Goal: Check status: Check status

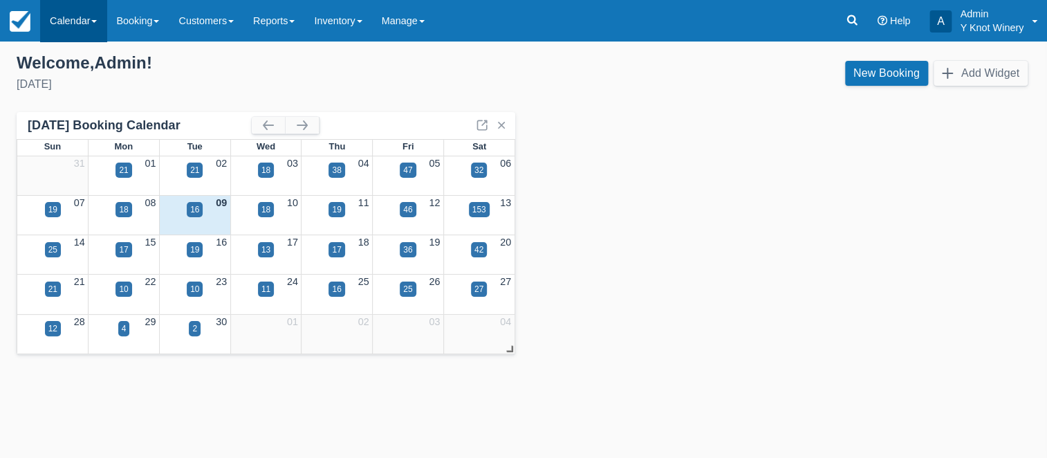
click at [95, 25] on link "Calendar" at bounding box center [73, 20] width 66 height 41
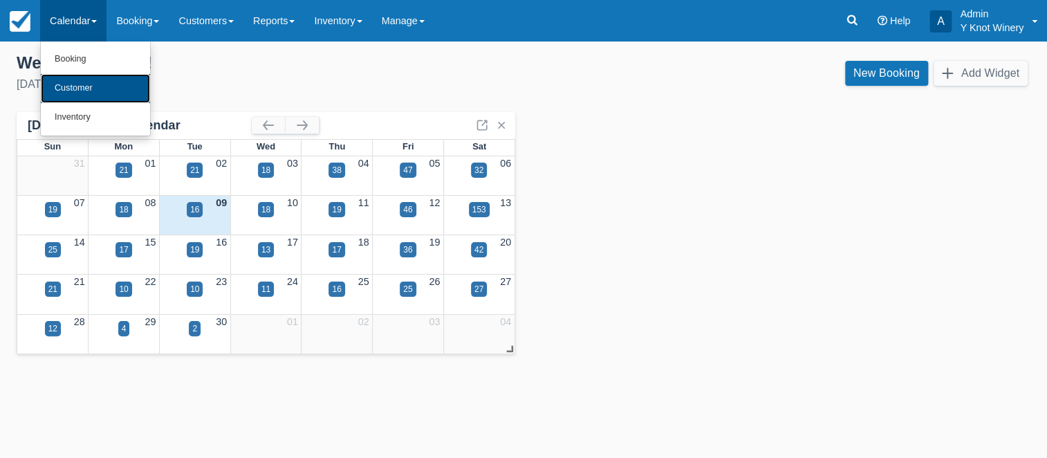
click at [84, 90] on link "Customer" at bounding box center [95, 88] width 109 height 29
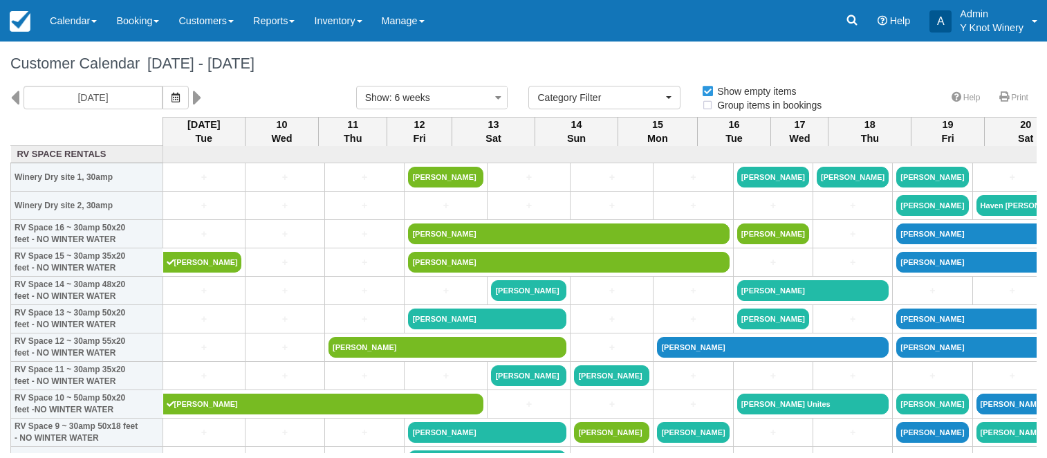
select select
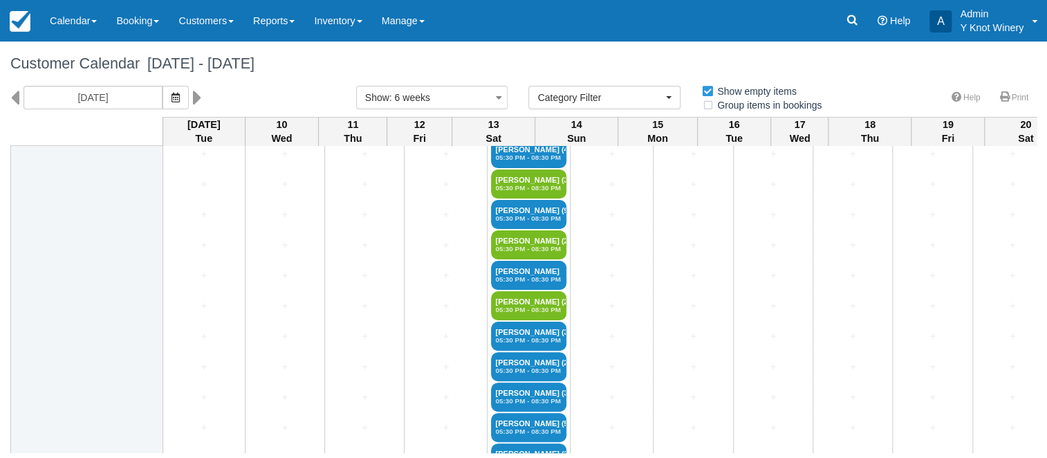
scroll to position [2084, 0]
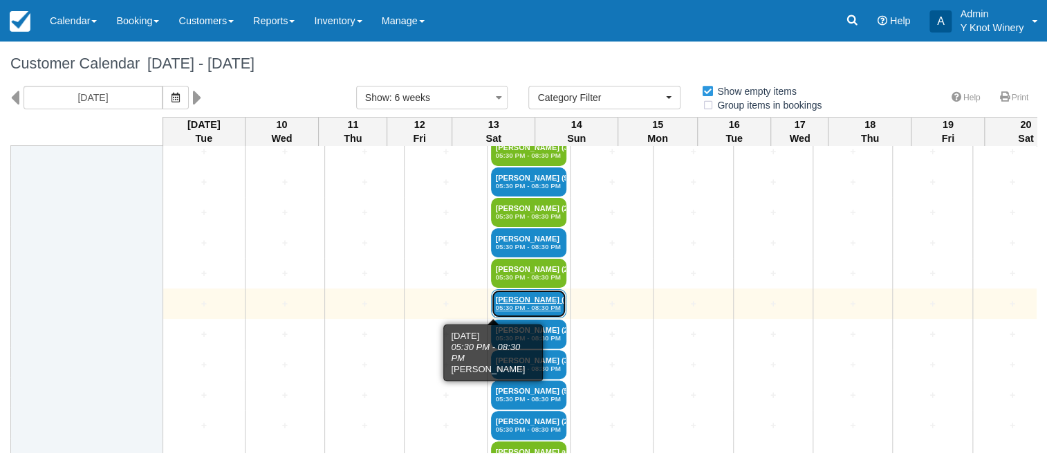
click at [495, 303] on em "05:30 PM - 08:30 PM" at bounding box center [528, 307] width 67 height 8
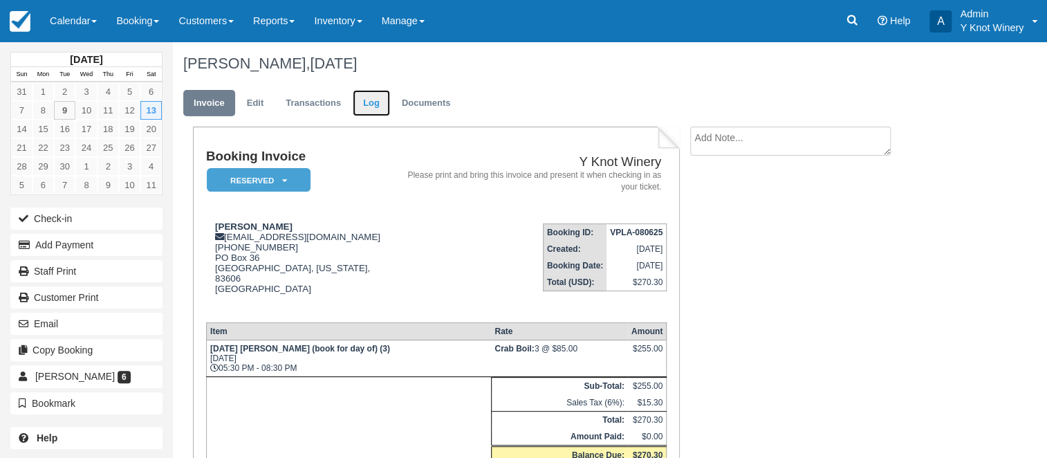
click at [377, 106] on link "Log" at bounding box center [371, 103] width 37 height 27
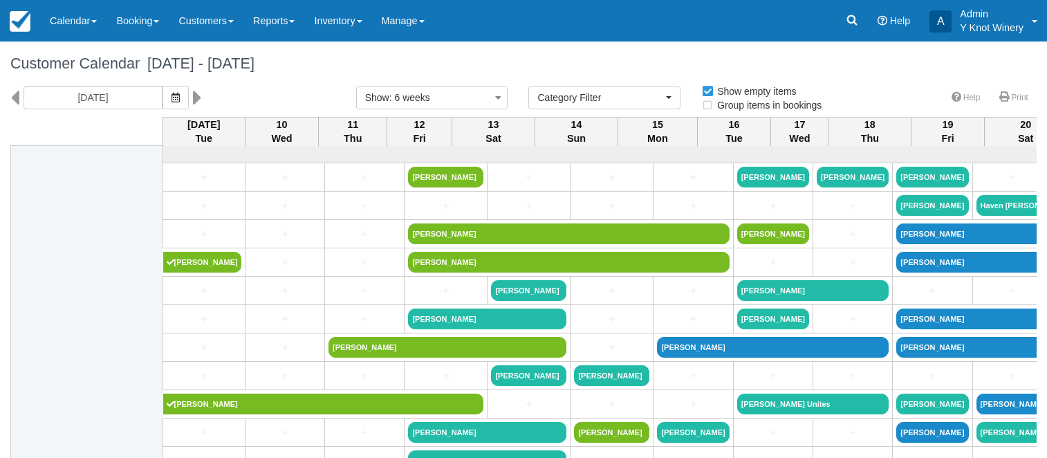
select select
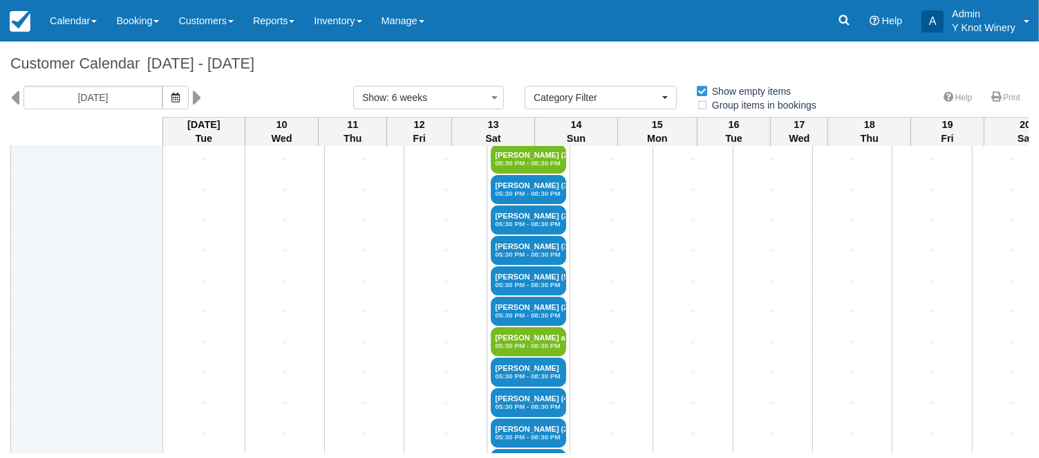
scroll to position [2245, 0]
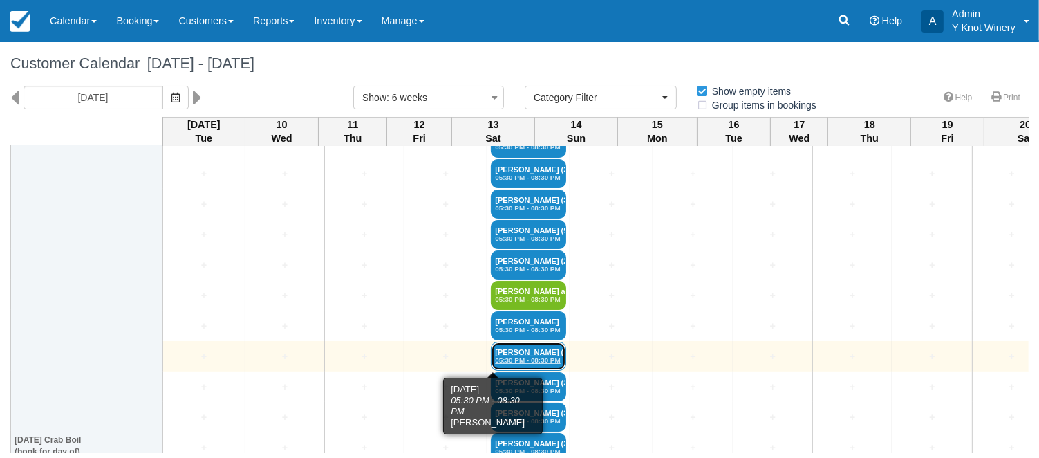
click at [491, 354] on link "Margaret Stanley (4) 05:30 PM - 08:30 PM" at bounding box center [528, 356] width 75 height 29
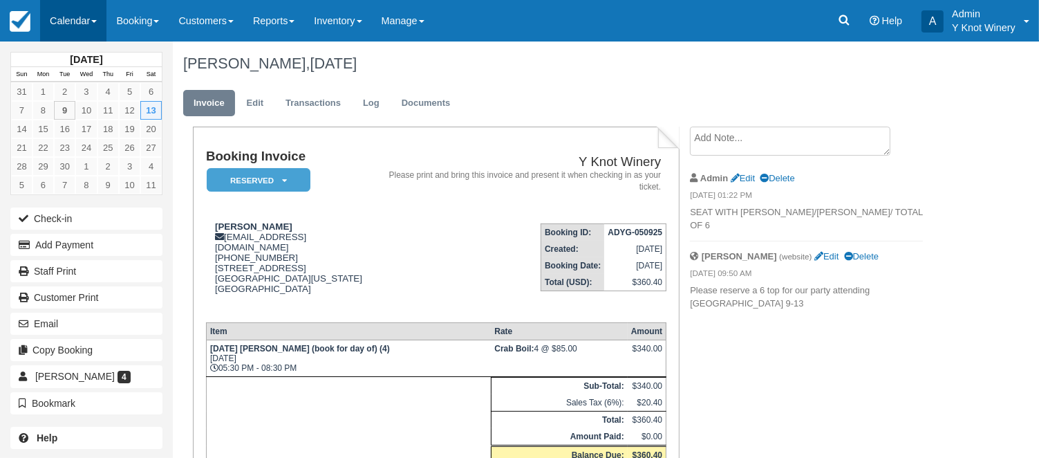
click at [97, 24] on link "Calendar" at bounding box center [73, 20] width 66 height 41
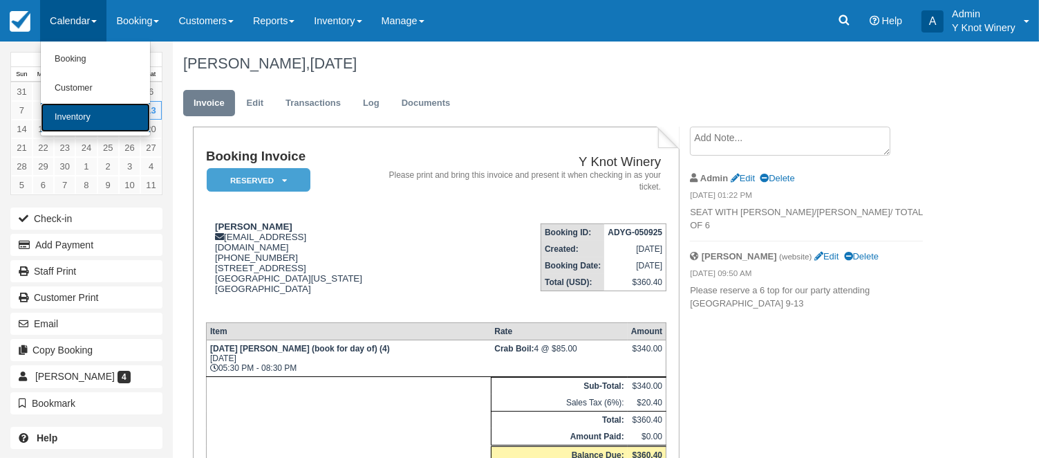
click at [101, 109] on link "Inventory" at bounding box center [95, 117] width 109 height 29
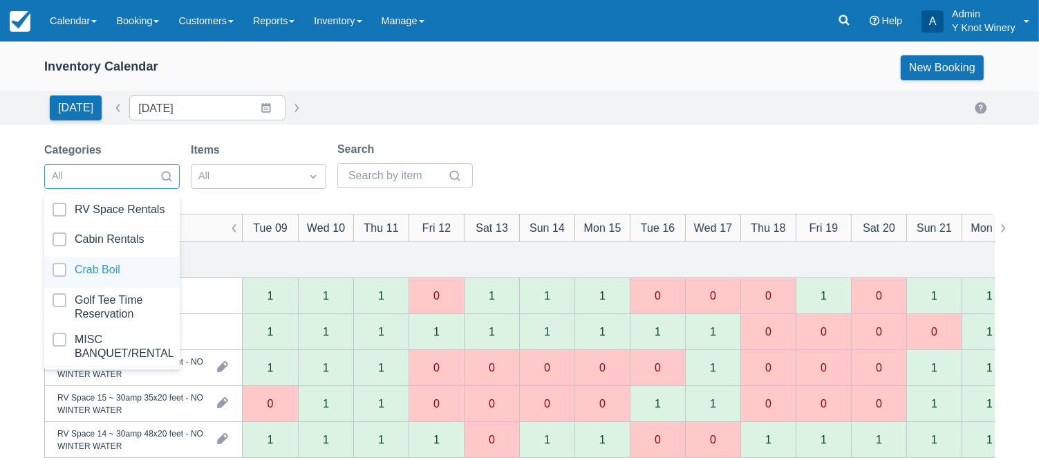
click at [141, 265] on div at bounding box center [112, 272] width 119 height 19
